Goal: Use online tool/utility: Utilize a website feature to perform a specific function

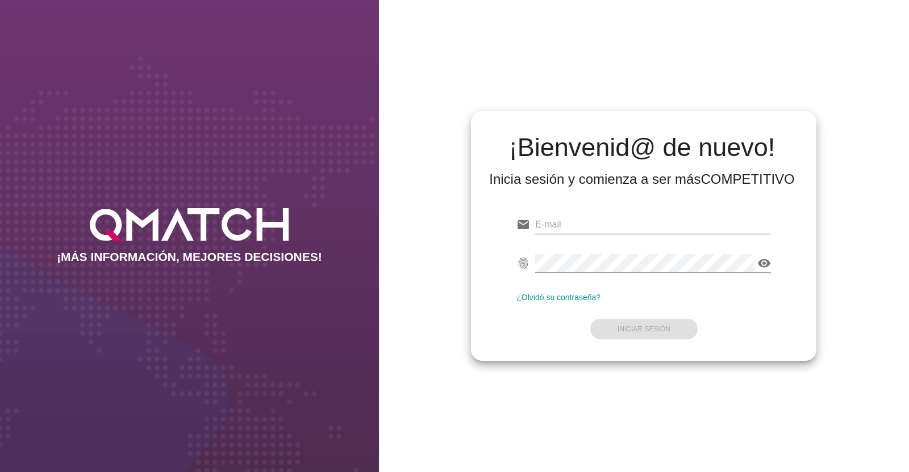
click at [559, 221] on input "email" at bounding box center [653, 225] width 236 height 18
click at [578, 223] on input "email" at bounding box center [653, 225] width 236 height 18
paste input "[EMAIL_ADDRESS][DOMAIN_NAME]"
type input "[EMAIL_ADDRESS][DOMAIN_NAME]"
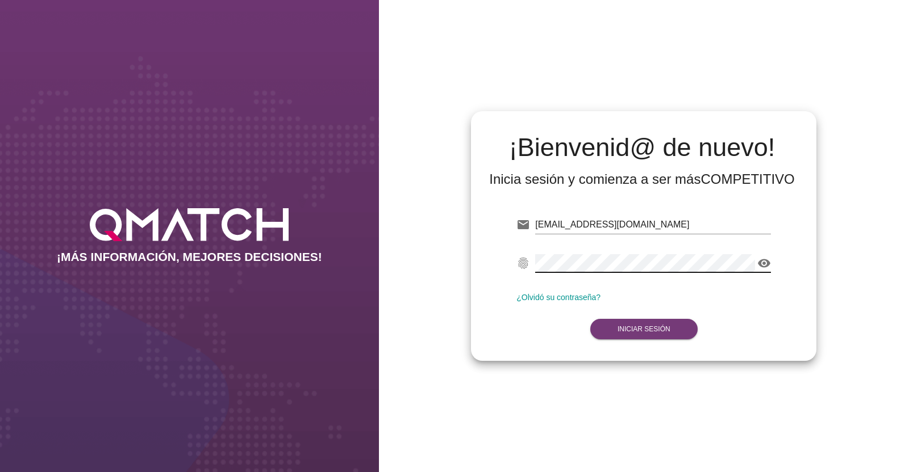
click at [652, 330] on strong "Iniciar Sesión" at bounding box center [643, 329] width 53 height 8
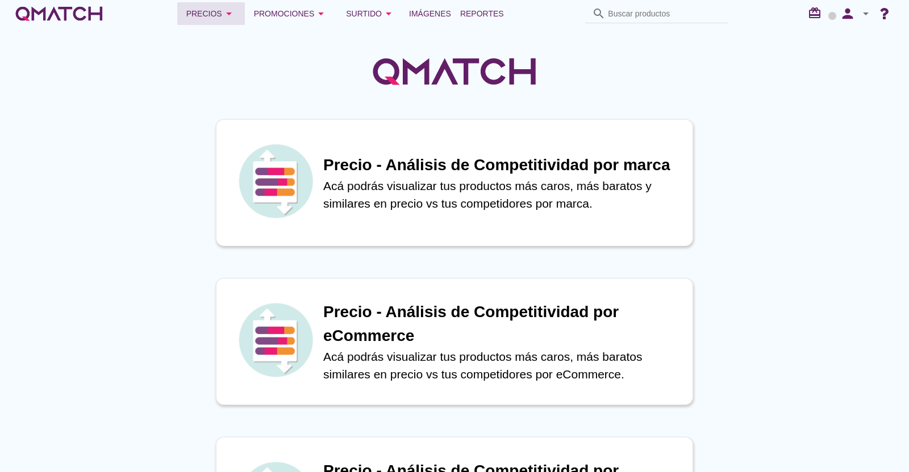
click at [217, 13] on div "Precios arrow_drop_down" at bounding box center [210, 14] width 49 height 14
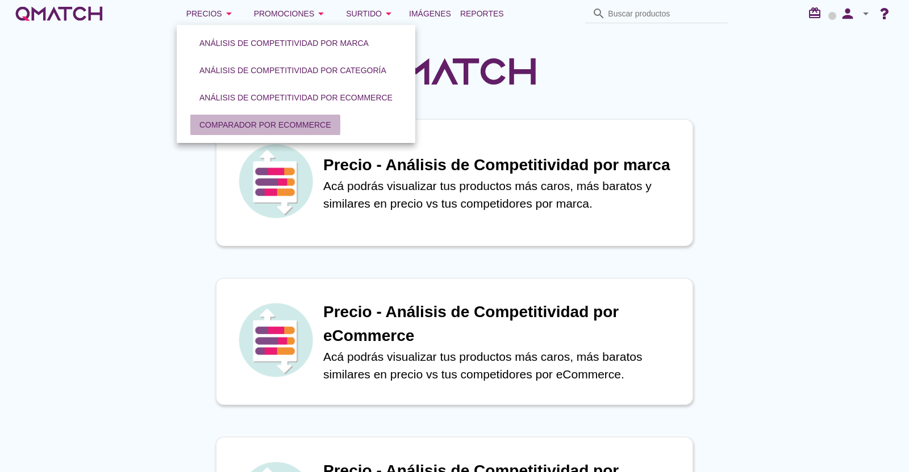
click at [292, 121] on div "Comparador por eCommerce" at bounding box center [265, 125] width 132 height 12
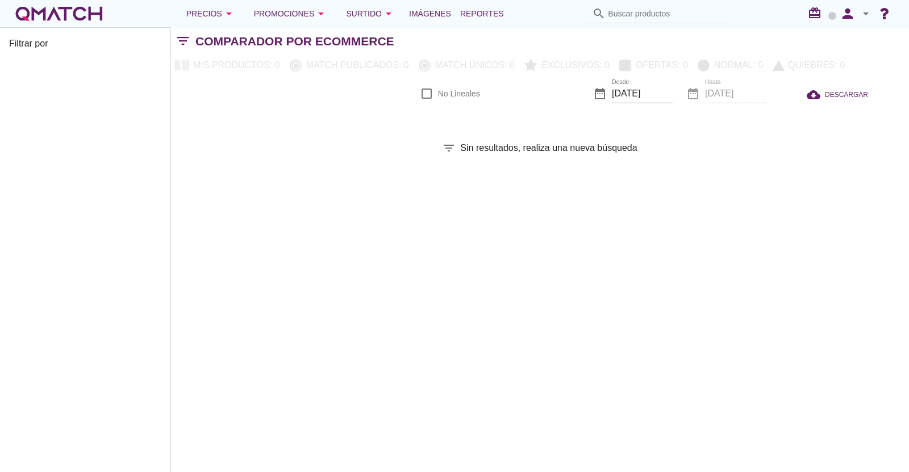
checkbox input "false"
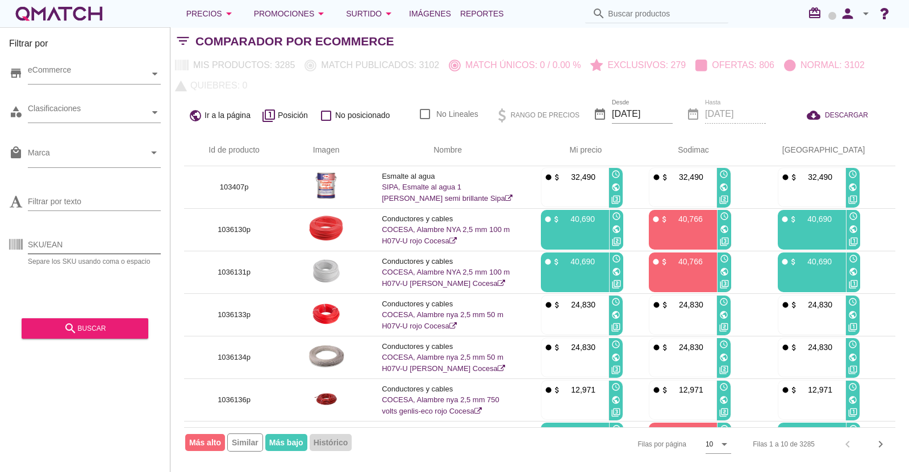
click at [82, 245] on input "SKU/EAN" at bounding box center [94, 245] width 133 height 18
paste input "1308673p 1465572p 1432741p 866575p 1298846p 1298845p 1293113p 1409808p 1409809p…"
type input "1308673p 1465572p 1432741p 866575p 1298846p 1298845p 1293113p 1409808p 1409809p…"
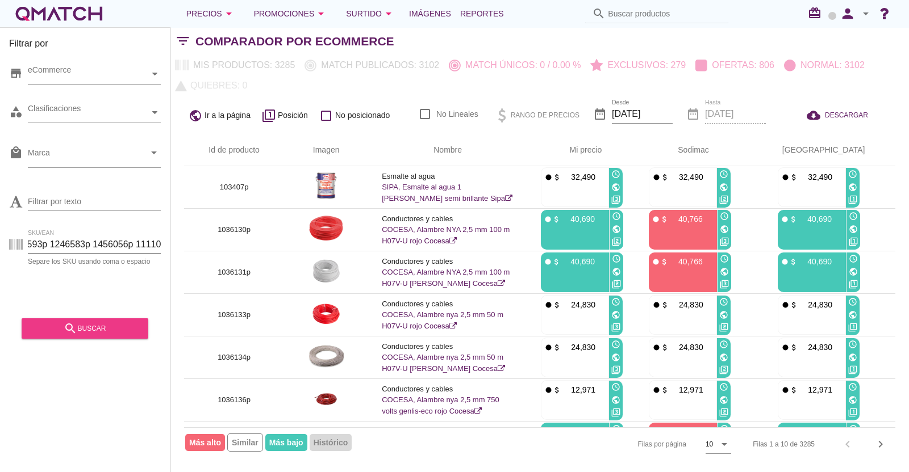
click at [85, 324] on div "search buscar" at bounding box center [85, 329] width 108 height 14
click at [85, 324] on div "search buscar" at bounding box center [85, 325] width 127 height 28
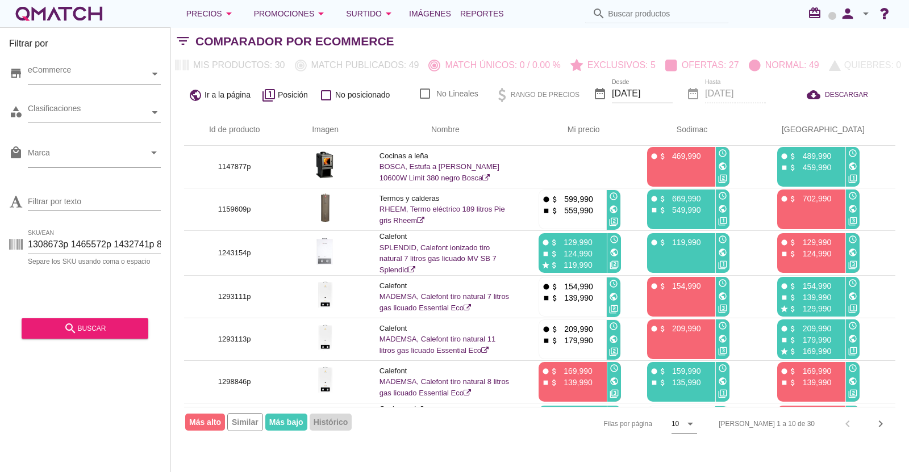
click at [697, 419] on icon "arrow_drop_down" at bounding box center [690, 424] width 14 height 14
click at [722, 447] on div "20" at bounding box center [725, 452] width 24 height 14
click at [697, 428] on icon "arrow_drop_down" at bounding box center [690, 424] width 14 height 14
click at [724, 446] on div "50" at bounding box center [725, 448] width 24 height 14
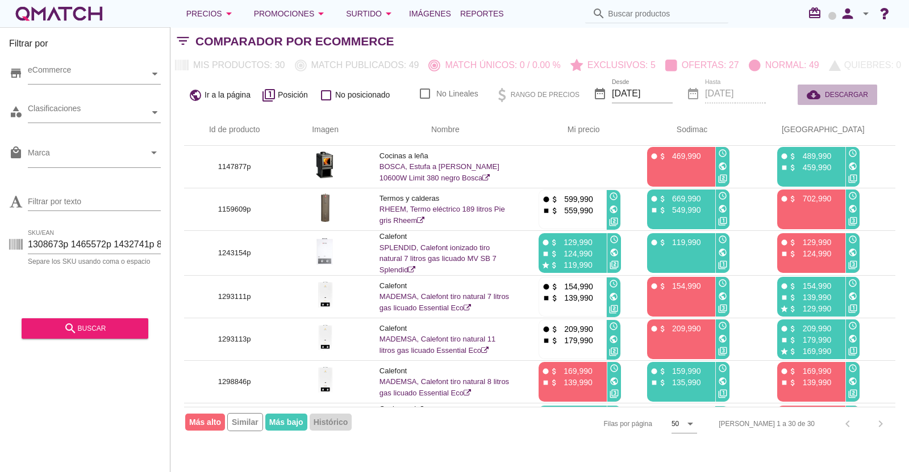
click at [838, 91] on span "DESCARGAR" at bounding box center [846, 95] width 43 height 10
